Goal: Navigation & Orientation: Find specific page/section

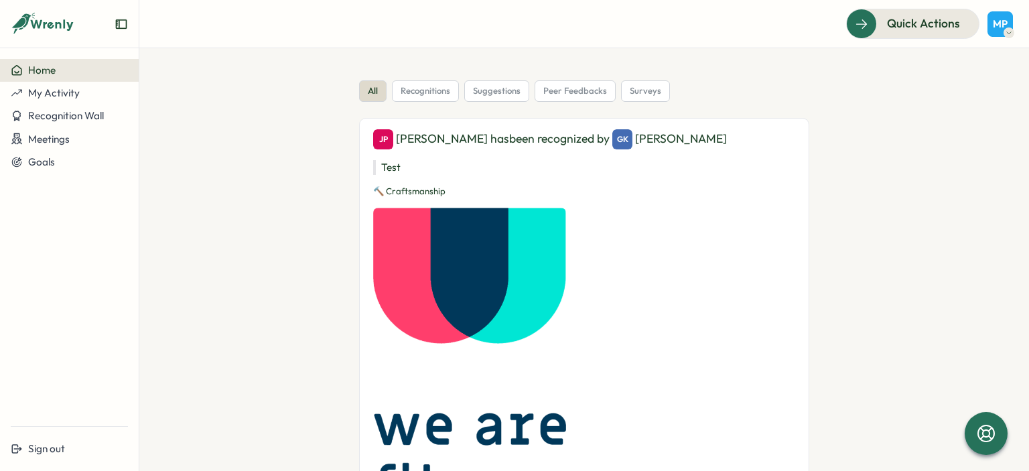
click at [67, 78] on button "Home" at bounding box center [69, 70] width 139 height 23
